Goal: Information Seeking & Learning: Learn about a topic

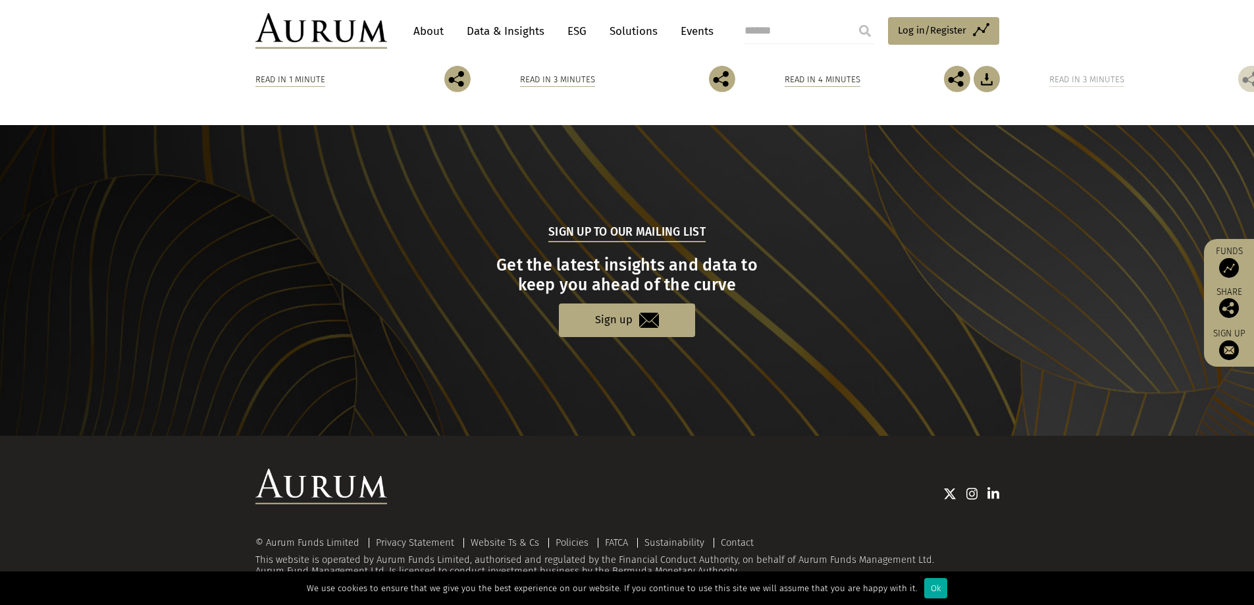
scroll to position [1237, 0]
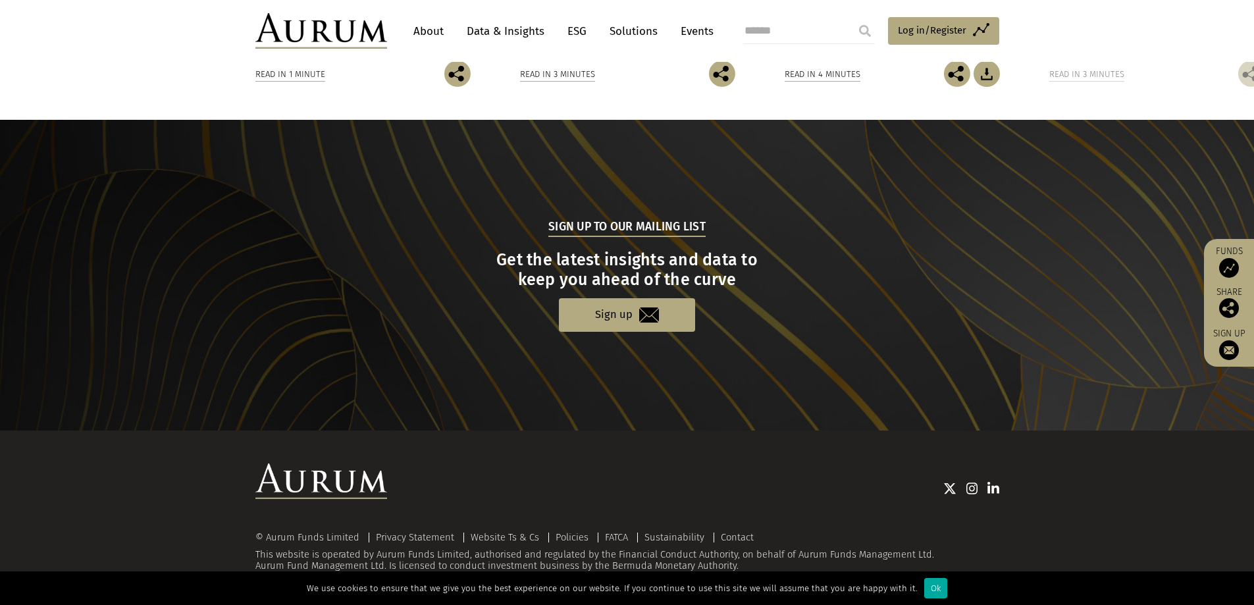
click at [625, 32] on link "Solutions" at bounding box center [633, 31] width 61 height 24
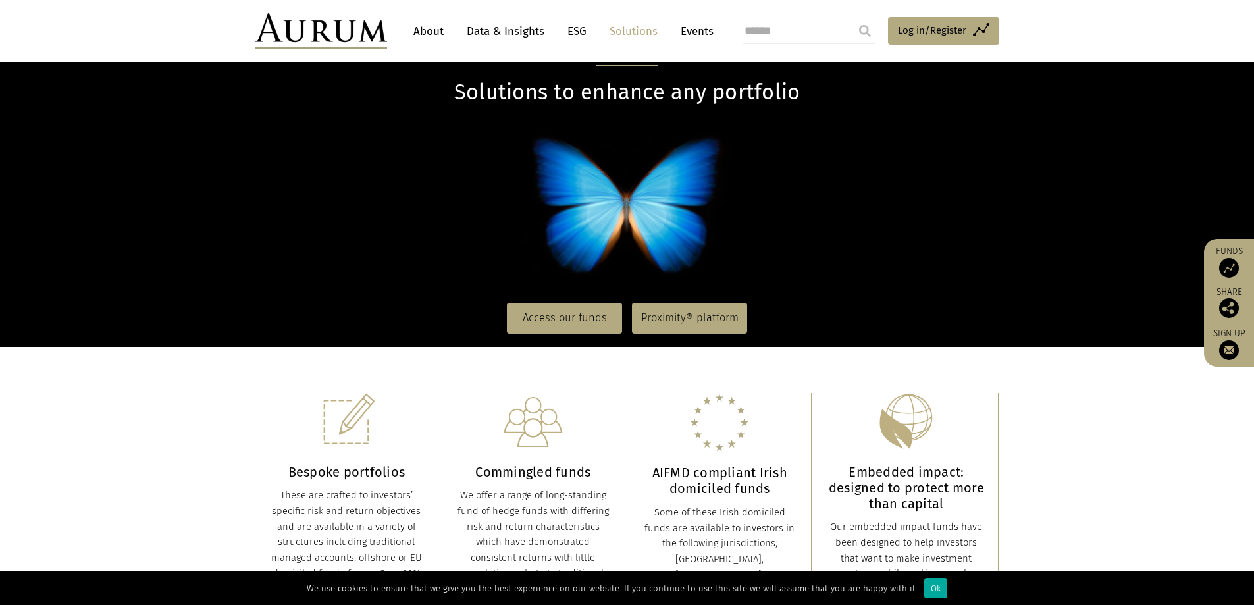
scroll to position [66, 0]
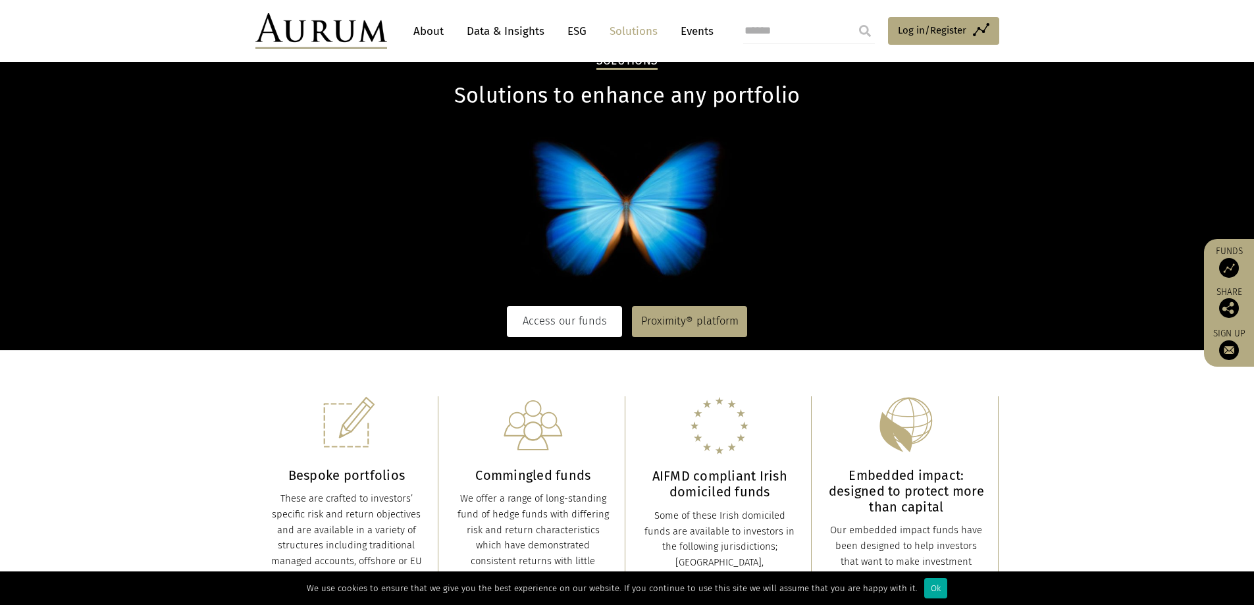
click at [563, 329] on link "Access our funds" at bounding box center [564, 321] width 115 height 30
click at [1066, 452] on section "Bespoke portfolios These are crafted to investors’ specific risk and return obj…" at bounding box center [627, 596] width 1254 height 493
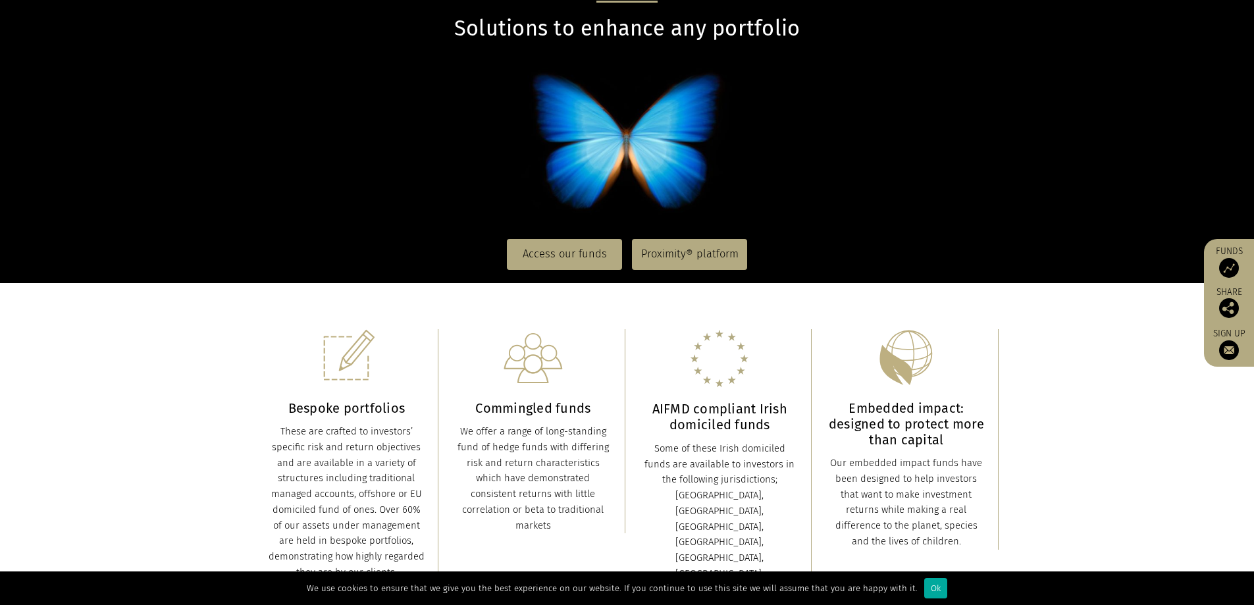
scroll to position [0, 0]
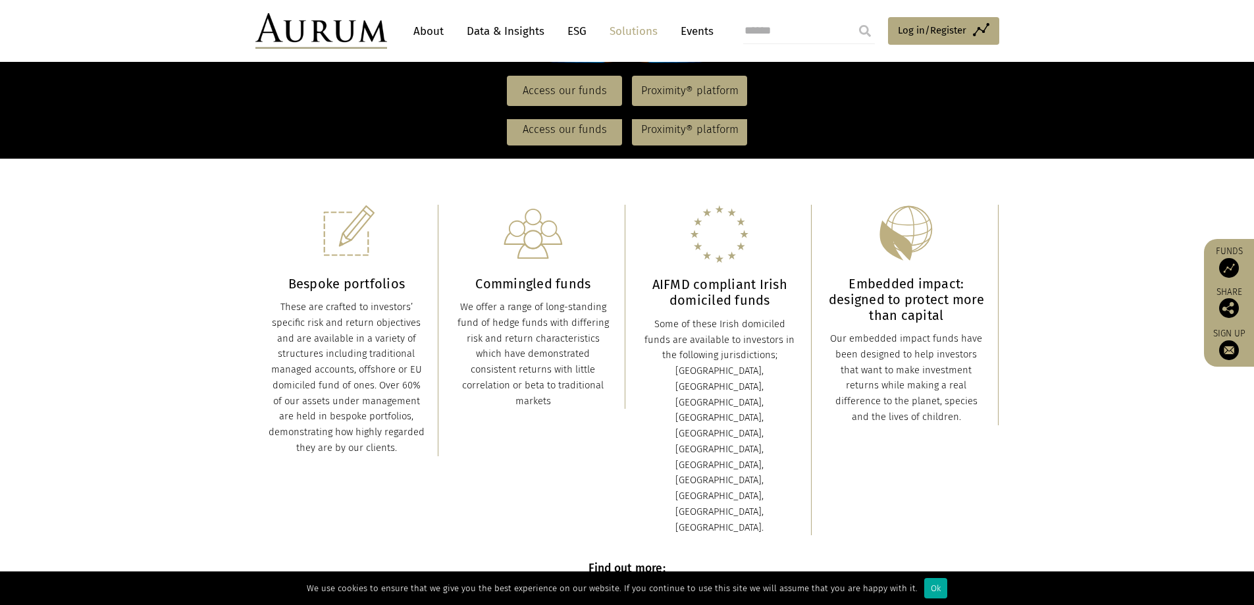
scroll to position [329, 0]
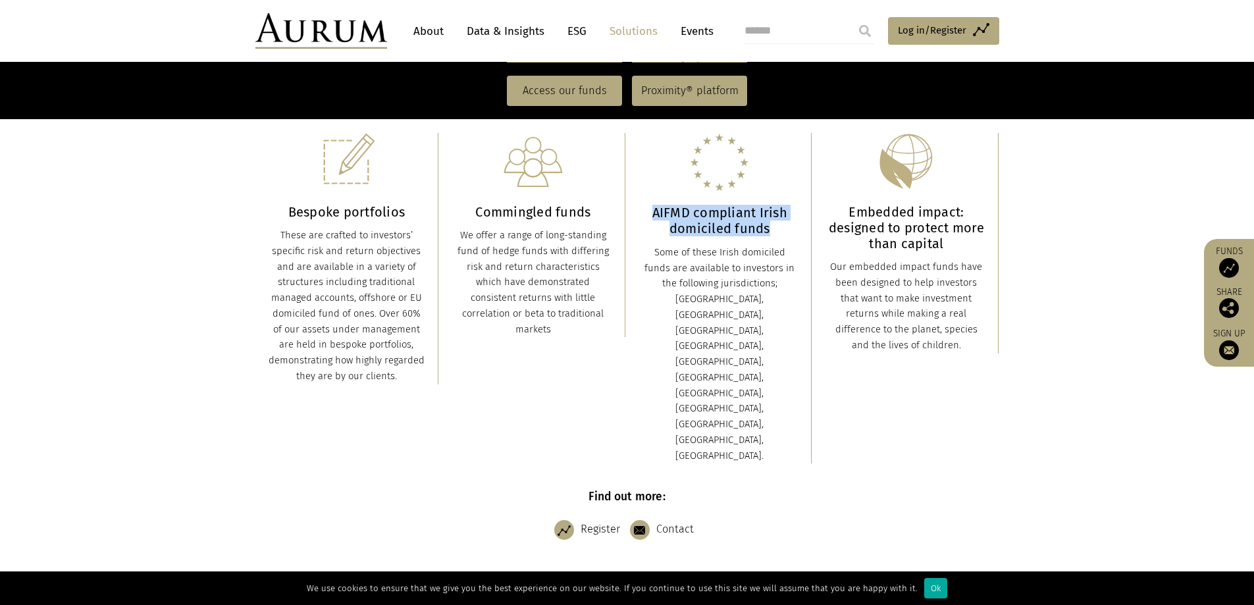
drag, startPoint x: 666, startPoint y: 210, endPoint x: 798, endPoint y: 228, distance: 132.9
click at [798, 228] on div "AIFMD compliant Irish domiciled funds Some of these Irish domiciled funds are a…" at bounding box center [721, 298] width 184 height 331
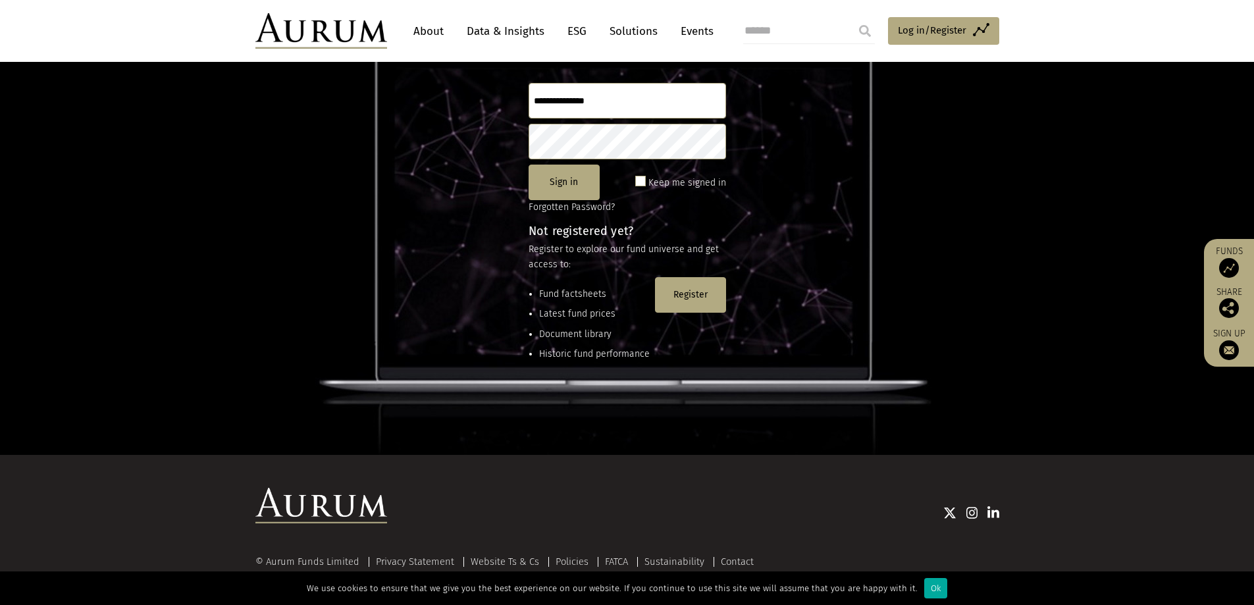
scroll to position [174, 0]
